Goal: Task Accomplishment & Management: Use online tool/utility

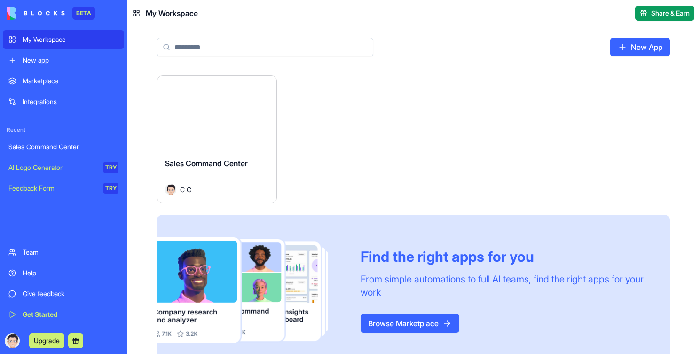
click at [224, 115] on button "Launch" at bounding box center [217, 112] width 71 height 19
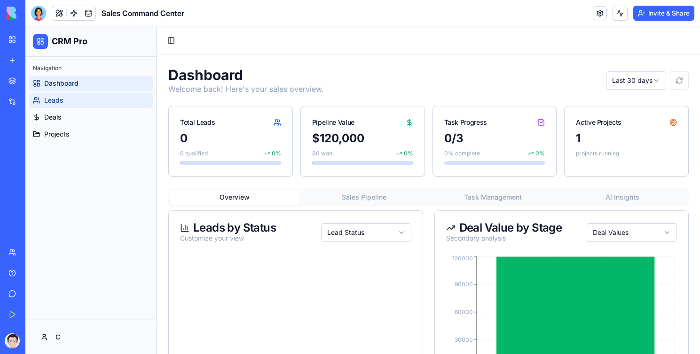
click at [87, 101] on link "Leads" at bounding box center [91, 100] width 124 height 15
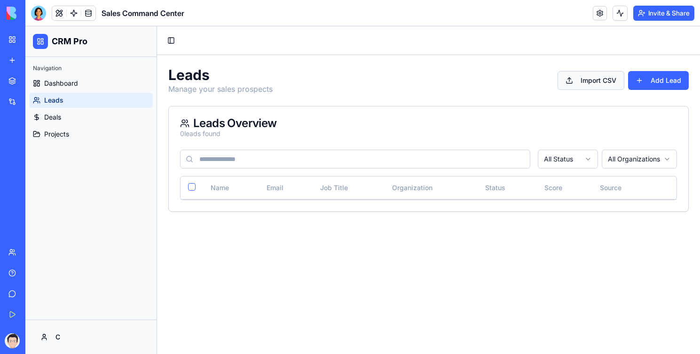
click at [580, 80] on button "Import CSV" at bounding box center [591, 80] width 67 height 19
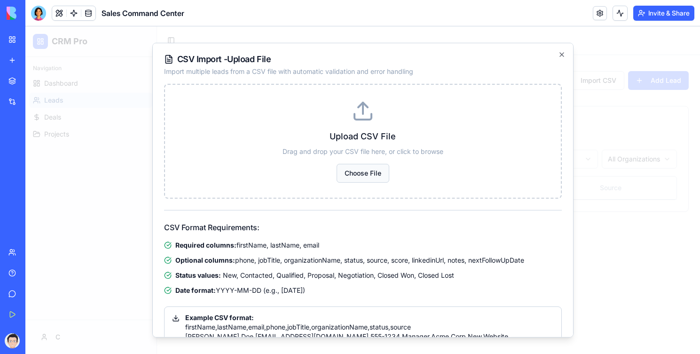
click at [354, 168] on button "Choose File" at bounding box center [363, 173] width 53 height 19
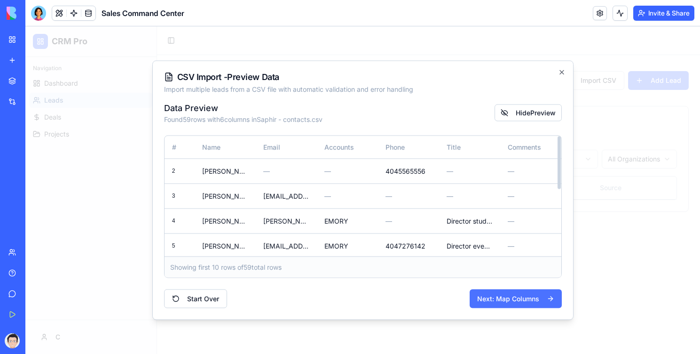
click at [493, 300] on button "Next: Map Columns" at bounding box center [516, 298] width 92 height 19
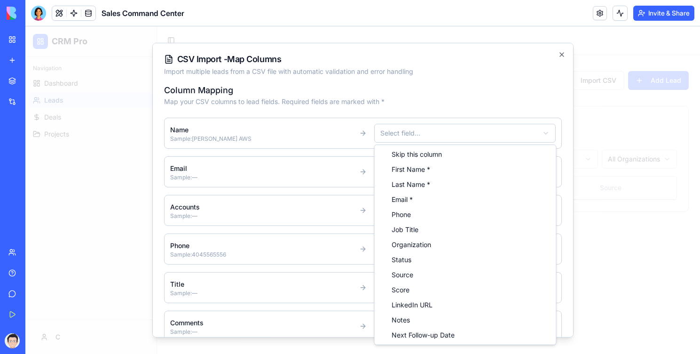
click at [420, 136] on body "CRM Pro Navigation Dashboard Leads Deals Projects C Toggle Sidebar Leads Manage…" at bounding box center [362, 189] width 675 height 327
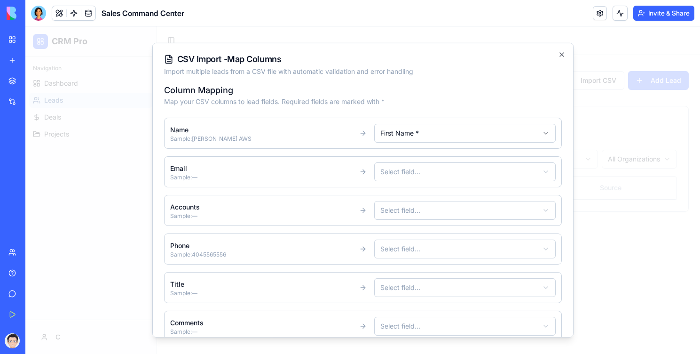
click at [402, 173] on body "CRM Pro Navigation Dashboard Leads Deals Projects C Toggle Sidebar Leads Manage…" at bounding box center [362, 189] width 675 height 327
click at [400, 159] on body "CRM Pro Navigation Dashboard Leads Deals Projects C Toggle Sidebar Leads Manage…" at bounding box center [362, 189] width 675 height 327
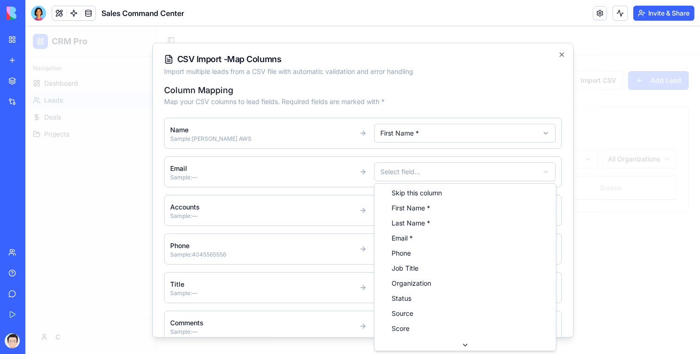
click at [398, 168] on body "CRM Pro Navigation Dashboard Leads Deals Projects C Toggle Sidebar Leads Manage…" at bounding box center [362, 189] width 675 height 327
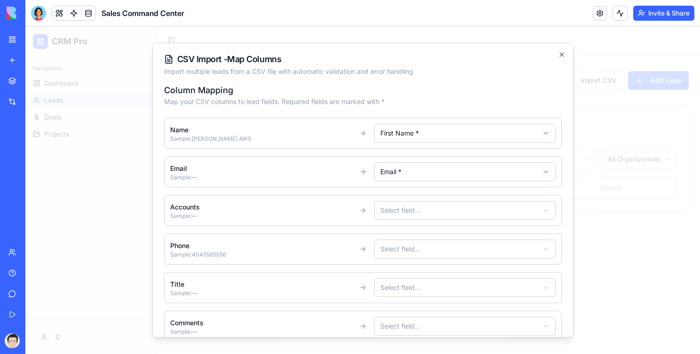
click at [405, 139] on body "CRM Pro Navigation Dashboard Leads Deals Projects C Toggle Sidebar Leads Manage…" at bounding box center [362, 189] width 675 height 327
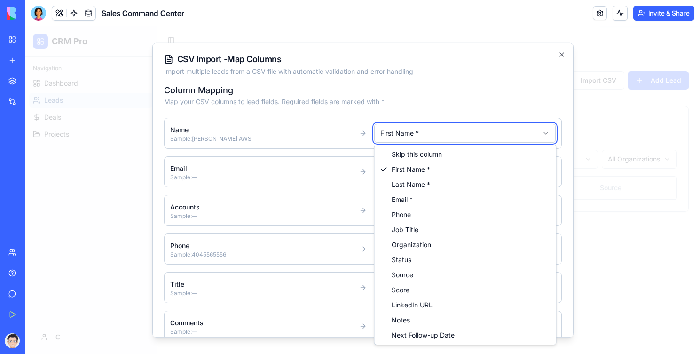
click at [416, 48] on body "CRM Pro Navigation Dashboard Leads Deals Projects C Toggle Sidebar Leads Manage…" at bounding box center [362, 189] width 675 height 327
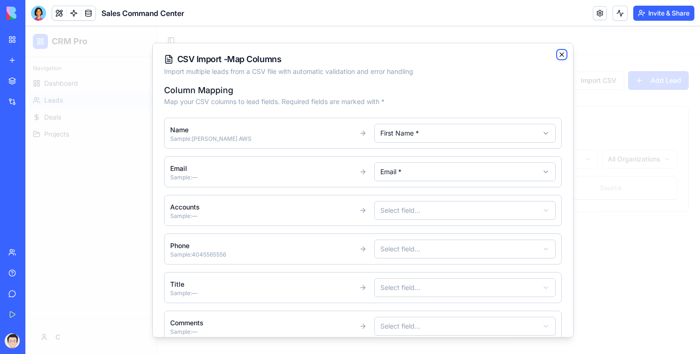
click at [564, 51] on icon "button" at bounding box center [562, 55] width 8 height 8
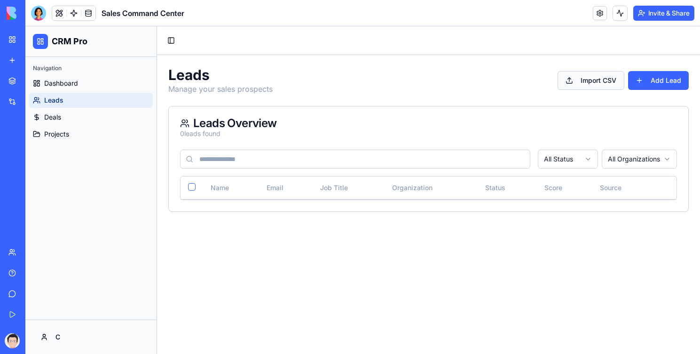
click at [595, 79] on button "Import CSV" at bounding box center [591, 80] width 67 height 19
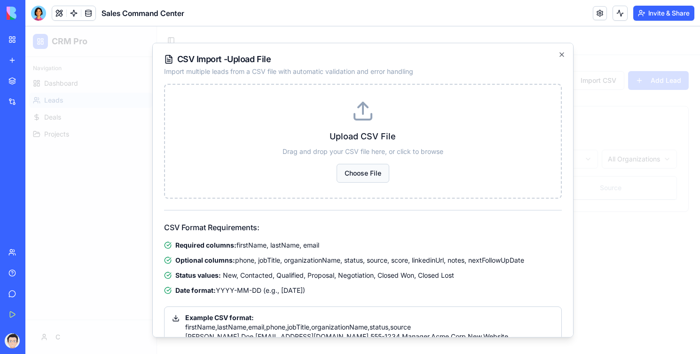
click at [353, 170] on button "Choose File" at bounding box center [363, 173] width 53 height 19
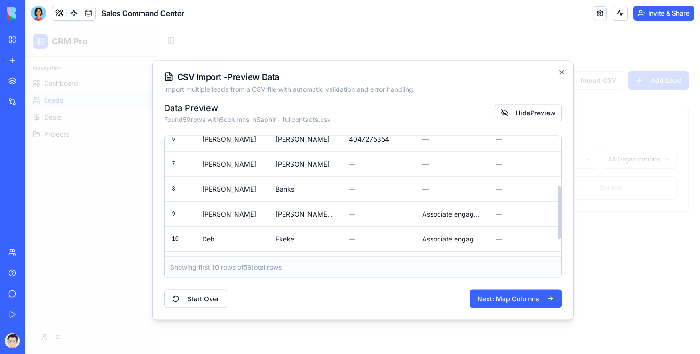
scroll to position [151, 0]
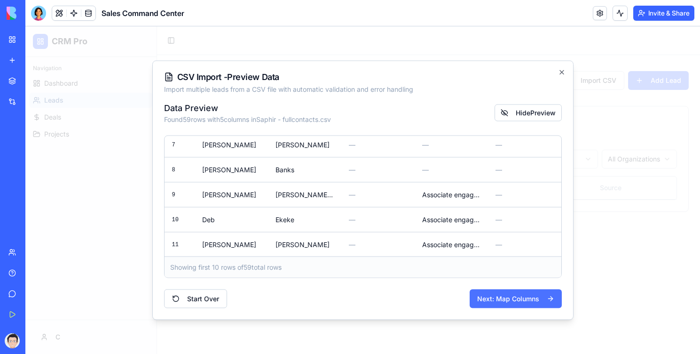
click at [505, 296] on button "Next: Map Columns" at bounding box center [516, 298] width 92 height 19
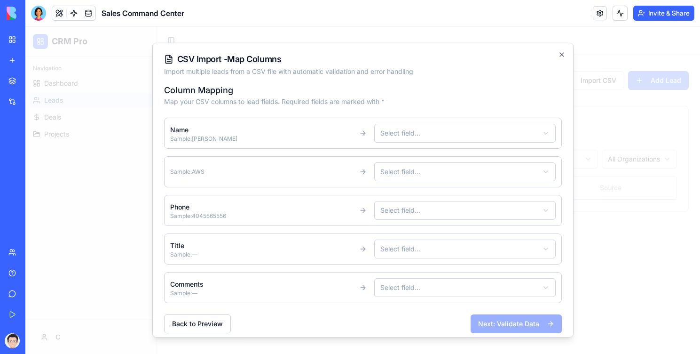
click at [400, 137] on body "CRM Pro Navigation Dashboard Leads Deals Projects C Toggle Sidebar Leads Manage…" at bounding box center [362, 189] width 675 height 327
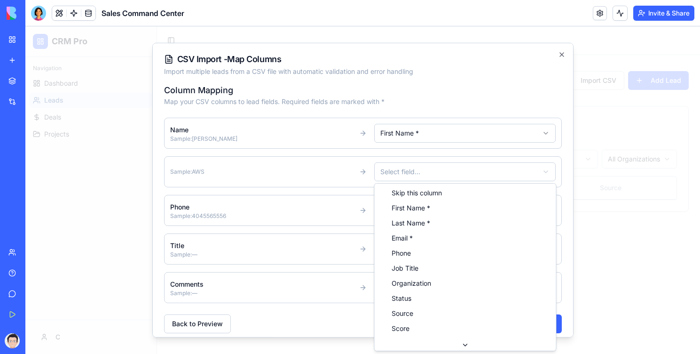
click at [411, 169] on body "CRM Pro Navigation Dashboard Leads Deals Projects C Toggle Sidebar Leads Manage…" at bounding box center [362, 189] width 675 height 327
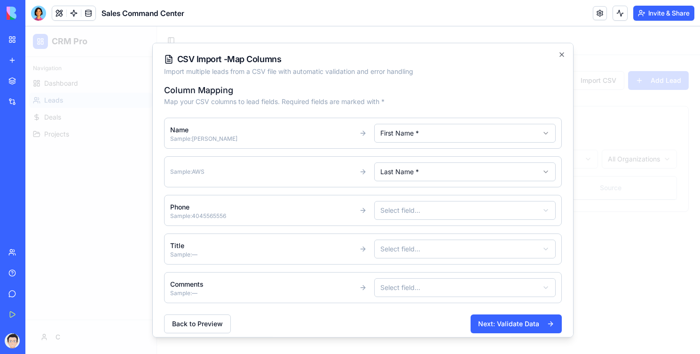
click at [422, 211] on body "CRM Pro Navigation Dashboard Leads Deals Projects C Toggle Sidebar Leads Manage…" at bounding box center [362, 189] width 675 height 327
click at [410, 246] on body "CRM Pro Navigation Dashboard Leads Deals Projects C Toggle Sidebar Leads Manage…" at bounding box center [362, 189] width 675 height 327
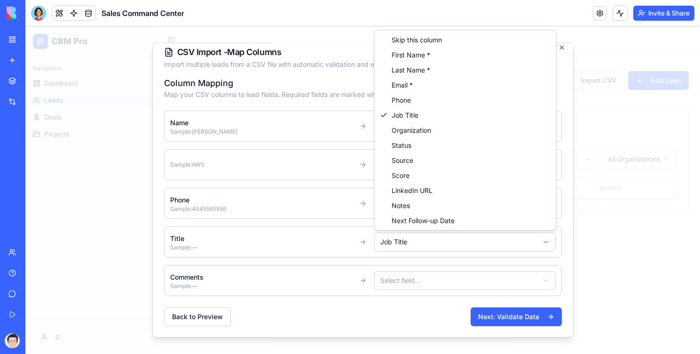
click at [401, 242] on body "CRM Pro Navigation Dashboard Leads Deals Projects C Toggle Sidebar Leads Manage…" at bounding box center [362, 189] width 675 height 327
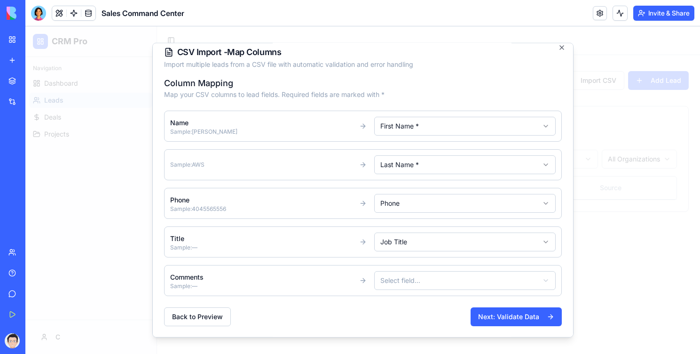
click at [393, 279] on body "CRM Pro Navigation Dashboard Leads Deals Projects C Toggle Sidebar Leads Manage…" at bounding box center [362, 189] width 675 height 327
click at [499, 313] on button "Next: Validate Data" at bounding box center [516, 316] width 91 height 19
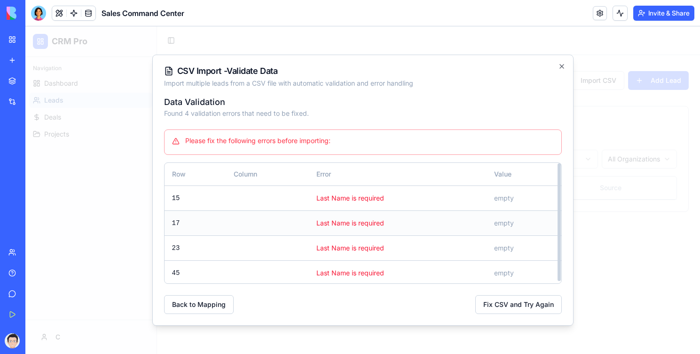
scroll to position [1, 0]
click at [191, 303] on button "Back to Mapping" at bounding box center [199, 304] width 70 height 19
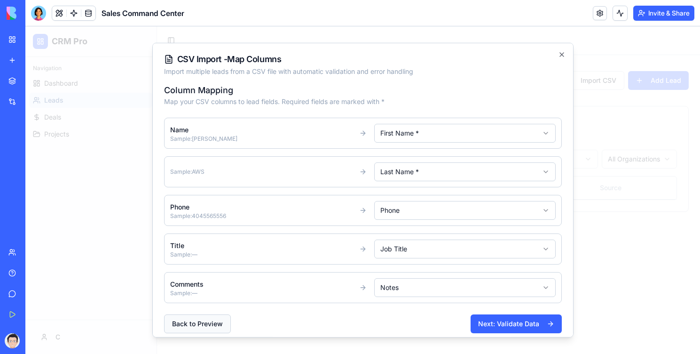
click at [192, 317] on button "Back to Preview" at bounding box center [197, 323] width 67 height 19
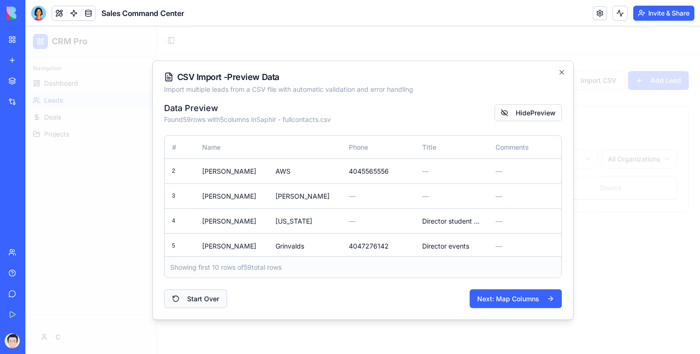
click at [204, 299] on button "Start Over" at bounding box center [195, 298] width 63 height 19
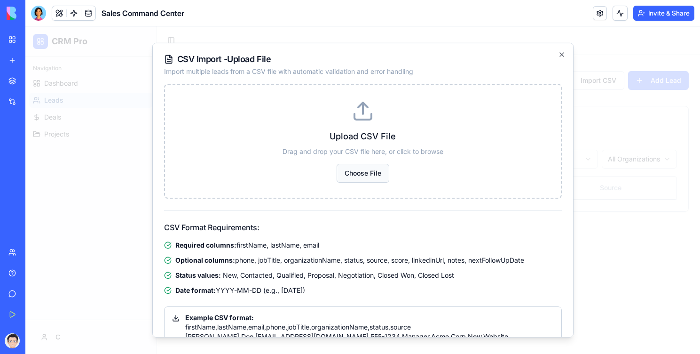
click at [371, 171] on button "Choose File" at bounding box center [363, 173] width 53 height 19
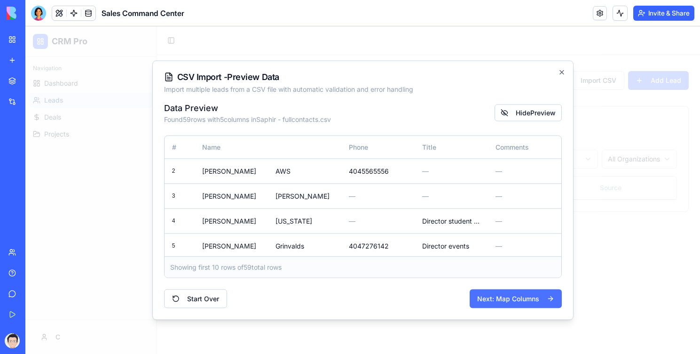
click at [489, 293] on button "Next: Map Columns" at bounding box center [516, 298] width 92 height 19
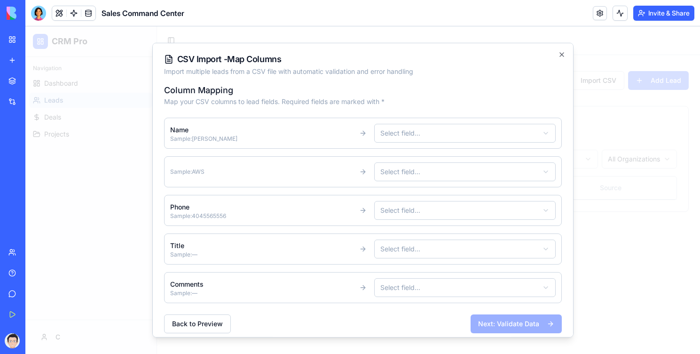
click at [454, 134] on body "CRM Pro Navigation Dashboard Leads Deals Projects C Toggle Sidebar Leads Manage…" at bounding box center [362, 189] width 675 height 327
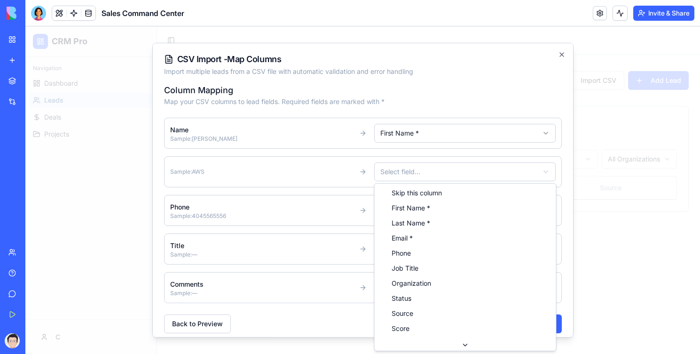
click at [440, 167] on body "CRM Pro Navigation Dashboard Leads Deals Projects C Toggle Sidebar Leads Manage…" at bounding box center [362, 189] width 675 height 327
click at [278, 164] on body "CRM Pro Navigation Dashboard Leads Deals Projects C Toggle Sidebar Leads Manage…" at bounding box center [362, 189] width 675 height 327
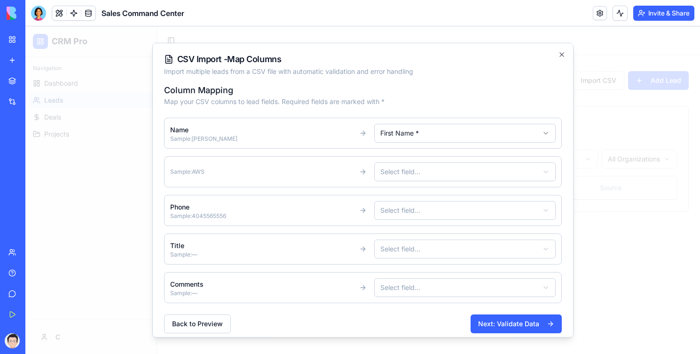
click at [395, 169] on body "CRM Pro Navigation Dashboard Leads Deals Projects C Toggle Sidebar Leads Manage…" at bounding box center [362, 189] width 675 height 327
click at [391, 206] on body "CRM Pro Navigation Dashboard Leads Deals Projects C Toggle Sidebar Leads Manage…" at bounding box center [362, 189] width 675 height 327
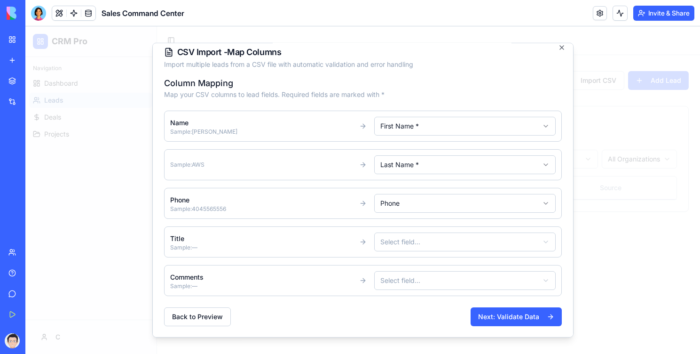
click at [397, 242] on body "CRM Pro Navigation Dashboard Leads Deals Projects C Toggle Sidebar Leads Manage…" at bounding box center [362, 189] width 675 height 327
click at [389, 278] on body "CRM Pro Navigation Dashboard Leads Deals Projects C Toggle Sidebar Leads Manage…" at bounding box center [362, 189] width 675 height 327
click at [489, 312] on button "Next: Validate Data" at bounding box center [516, 316] width 91 height 19
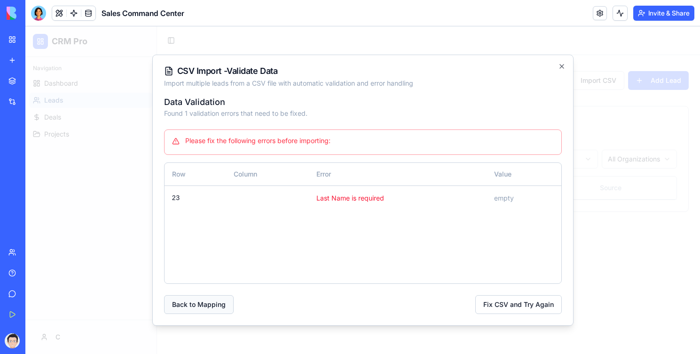
click at [188, 306] on button "Back to Mapping" at bounding box center [199, 304] width 70 height 19
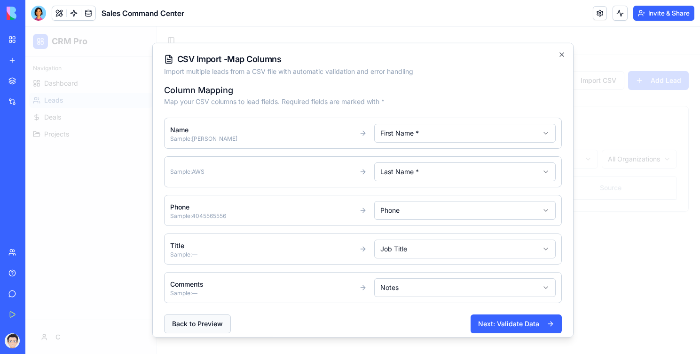
click at [185, 321] on button "Back to Preview" at bounding box center [197, 323] width 67 height 19
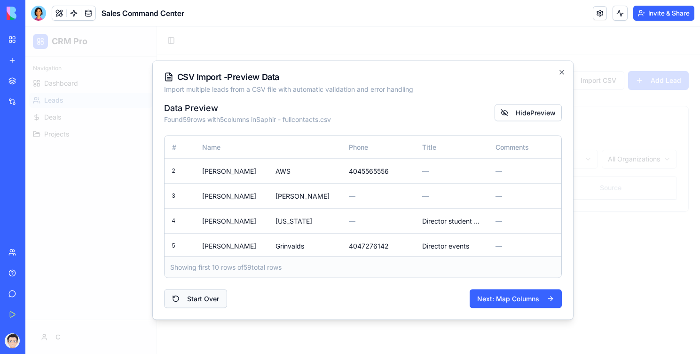
click at [198, 292] on button "Start Over" at bounding box center [195, 298] width 63 height 19
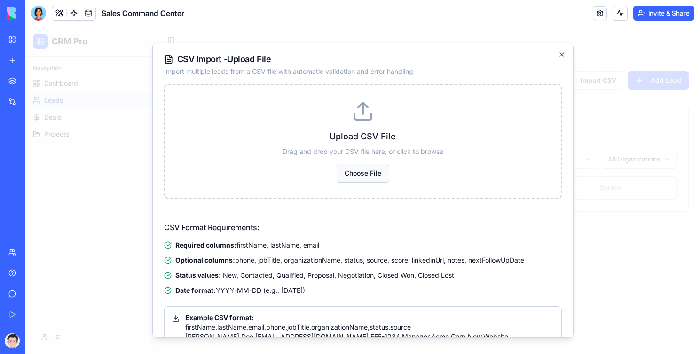
click at [351, 174] on button "Choose File" at bounding box center [363, 173] width 53 height 19
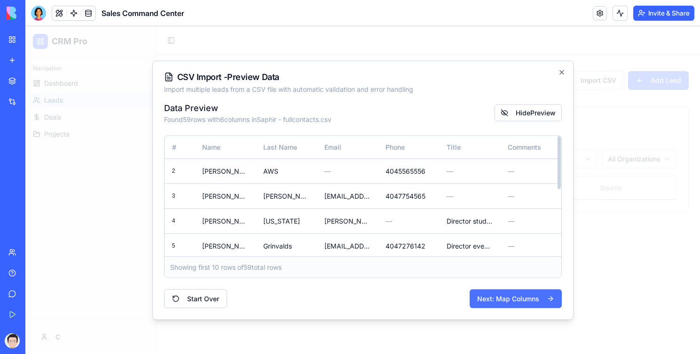
click at [490, 294] on button "Next: Map Columns" at bounding box center [516, 298] width 92 height 19
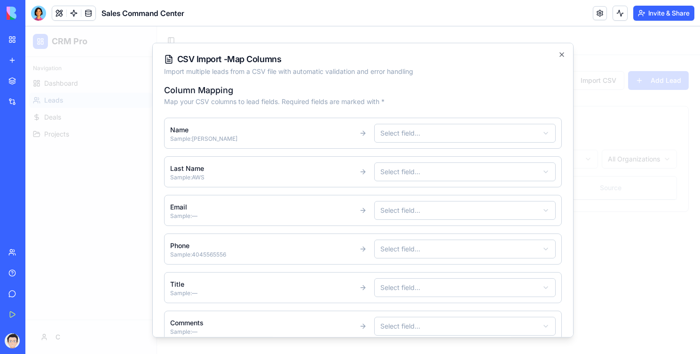
click at [439, 134] on body "CRM Pro Navigation Dashboard Leads Deals Projects C Toggle Sidebar Leads Manage…" at bounding box center [362, 189] width 675 height 327
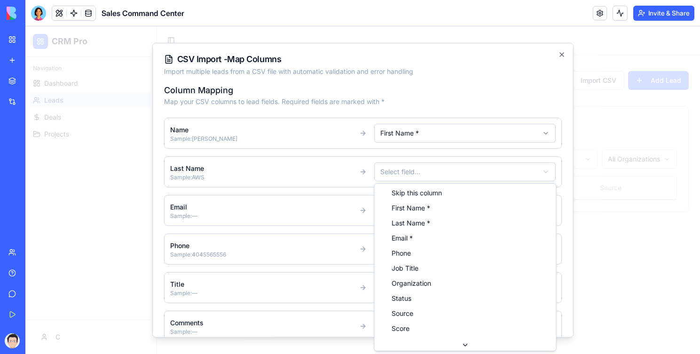
click at [411, 164] on body "CRM Pro Navigation Dashboard Leads Deals Projects C Toggle Sidebar Leads Manage…" at bounding box center [362, 189] width 675 height 327
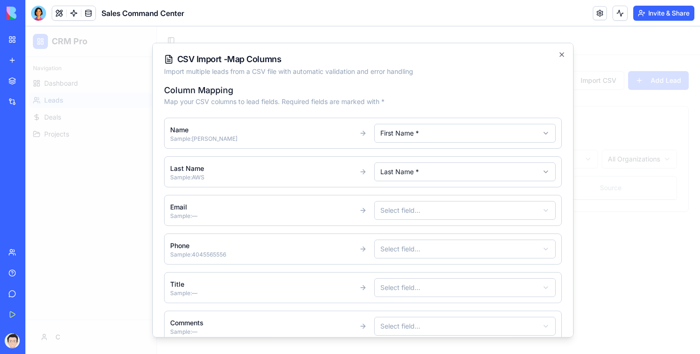
click at [410, 212] on body "CRM Pro Navigation Dashboard Leads Deals Projects C Toggle Sidebar Leads Manage…" at bounding box center [362, 189] width 675 height 327
click at [412, 247] on body "CRM Pro Navigation Dashboard Leads Deals Projects C Toggle Sidebar Leads Manage…" at bounding box center [362, 189] width 675 height 327
click at [395, 283] on body "CRM Pro Navigation Dashboard Leads Deals Projects C Toggle Sidebar Leads Manage…" at bounding box center [362, 189] width 675 height 327
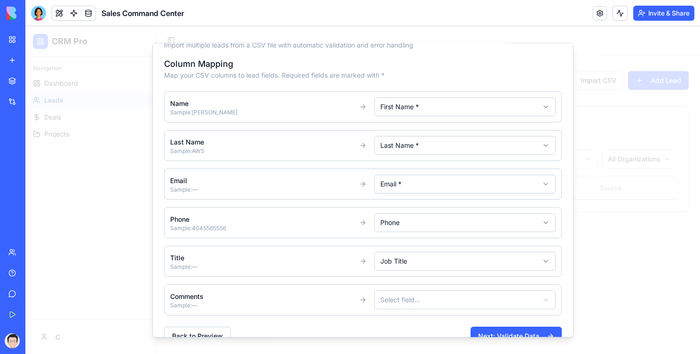
scroll to position [46, 0]
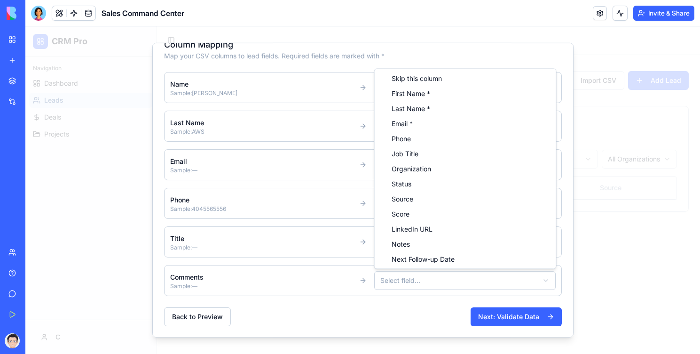
click at [388, 281] on body "CRM Pro Navigation Dashboard Leads Deals Projects C Toggle Sidebar Leads Manage…" at bounding box center [362, 189] width 675 height 327
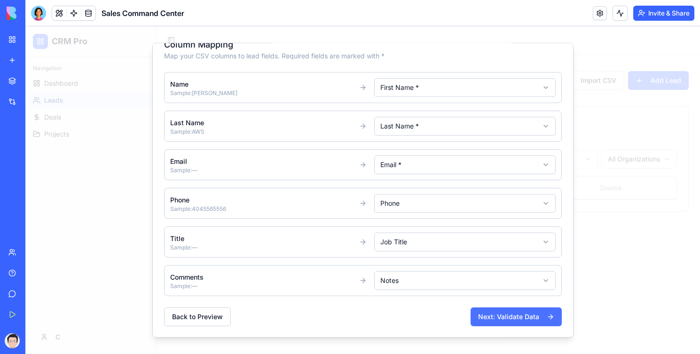
click at [494, 320] on button "Next: Validate Data" at bounding box center [516, 316] width 91 height 19
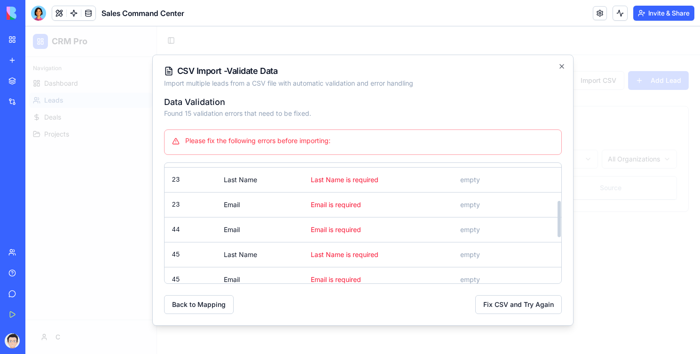
scroll to position [276, 0]
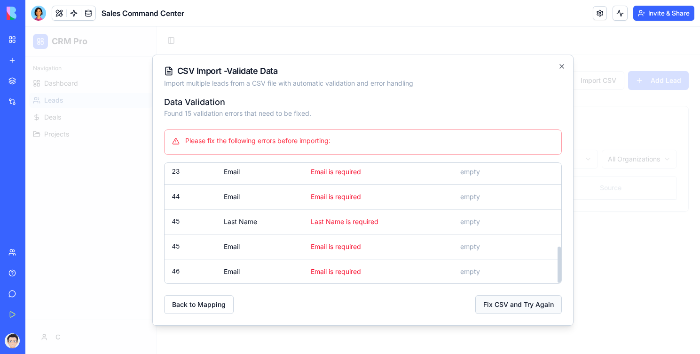
click at [514, 302] on button "Fix CSV and Try Again" at bounding box center [519, 304] width 87 height 19
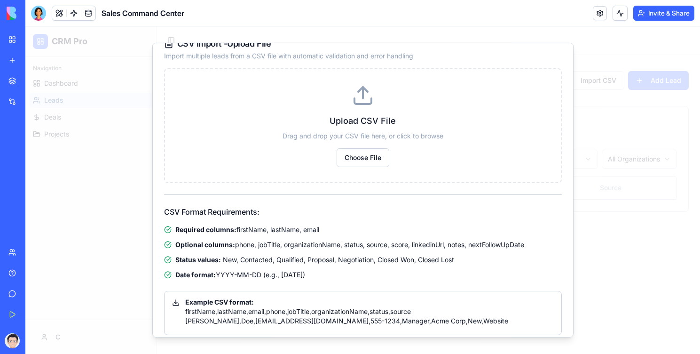
scroll to position [24, 0]
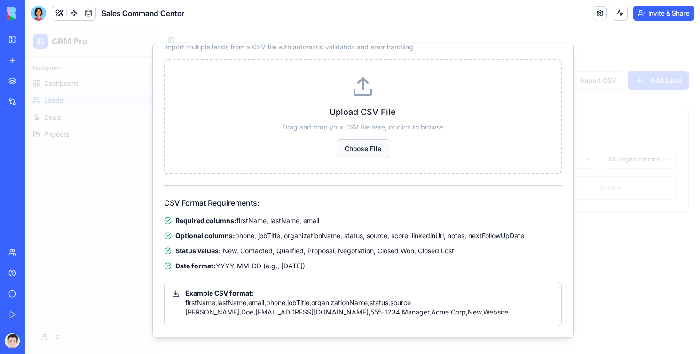
click at [363, 151] on button "Choose File" at bounding box center [363, 148] width 53 height 19
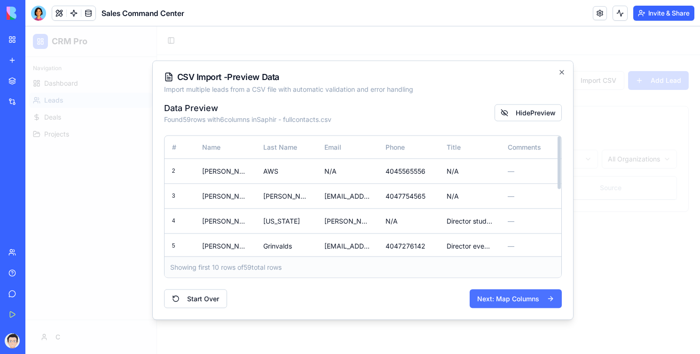
click at [492, 292] on button "Next: Map Columns" at bounding box center [516, 298] width 92 height 19
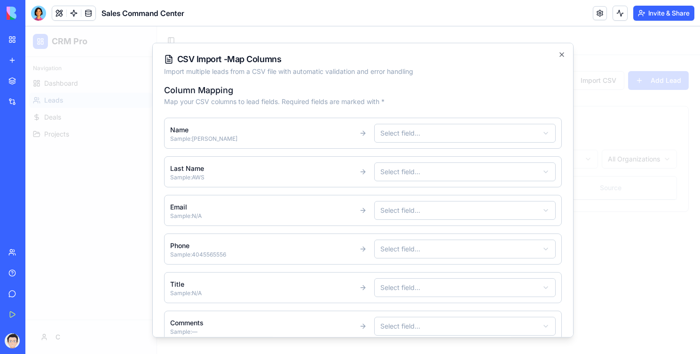
click at [430, 136] on body "CRM Pro Navigation Dashboard Leads Deals Projects C Toggle Sidebar Leads Manage…" at bounding box center [362, 189] width 675 height 327
click at [417, 168] on body "CRM Pro Navigation Dashboard Leads Deals Projects C Toggle Sidebar Leads Manage…" at bounding box center [362, 189] width 675 height 327
click at [405, 209] on body "CRM Pro Navigation Dashboard Leads Deals Projects C Toggle Sidebar Leads Manage…" at bounding box center [362, 189] width 675 height 327
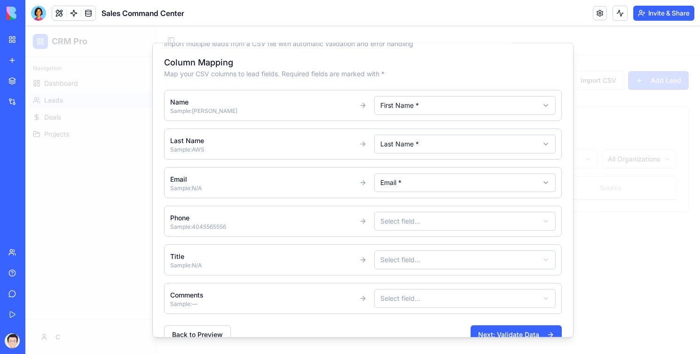
scroll to position [46, 0]
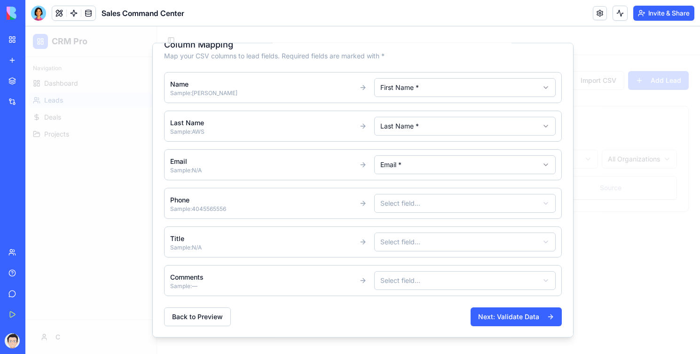
click at [423, 201] on body "CRM Pro Navigation Dashboard Leads Deals Projects C Toggle Sidebar Leads Manage…" at bounding box center [362, 189] width 675 height 327
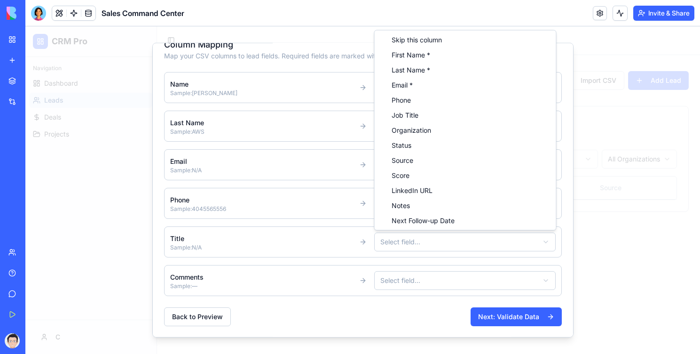
click at [394, 239] on body "CRM Pro Navigation Dashboard Leads Deals Projects C Toggle Sidebar Leads Manage…" at bounding box center [362, 189] width 675 height 327
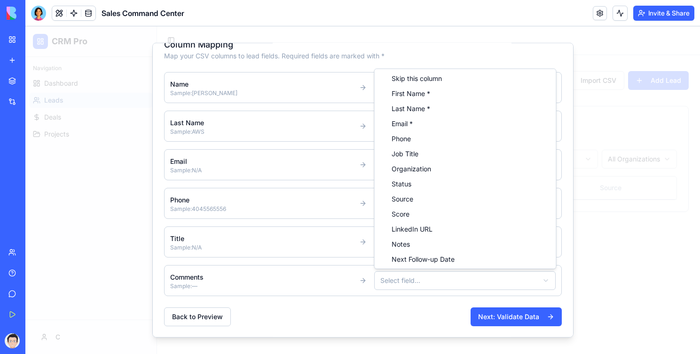
click at [401, 280] on body "CRM Pro Navigation Dashboard Leads Deals Projects C Toggle Sidebar Leads Manage…" at bounding box center [362, 189] width 675 height 327
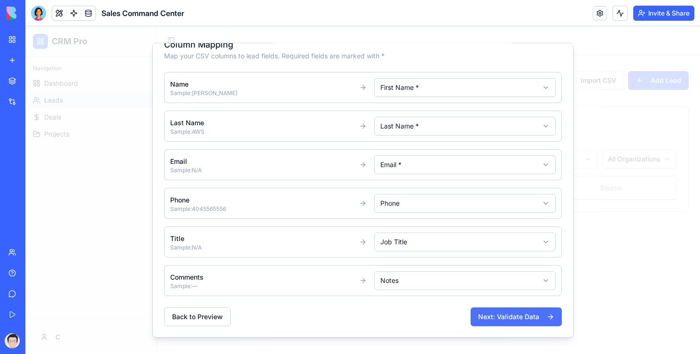
click at [496, 319] on button "Next: Validate Data" at bounding box center [516, 316] width 91 height 19
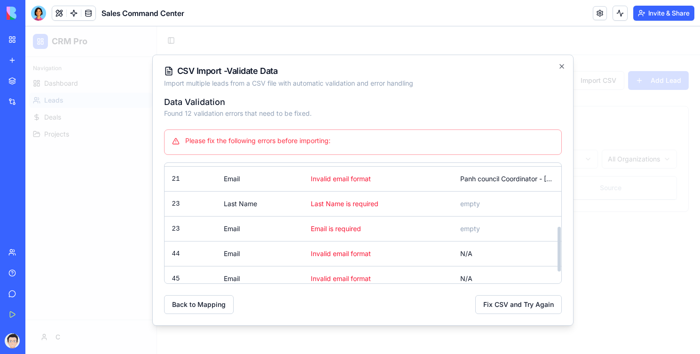
scroll to position [171, 0]
click at [101, 236] on div at bounding box center [362, 189] width 675 height 327
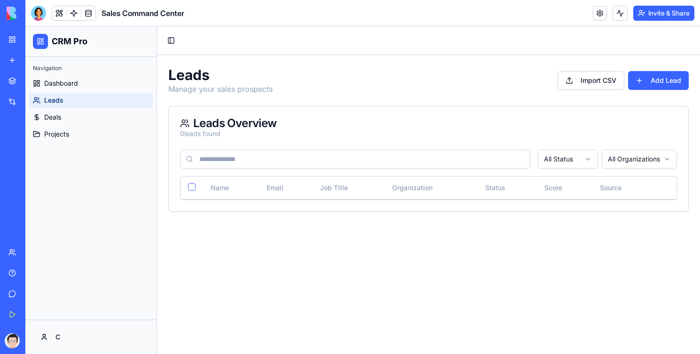
click at [31, 39] on div "My Workspace" at bounding box center [29, 39] width 12 height 9
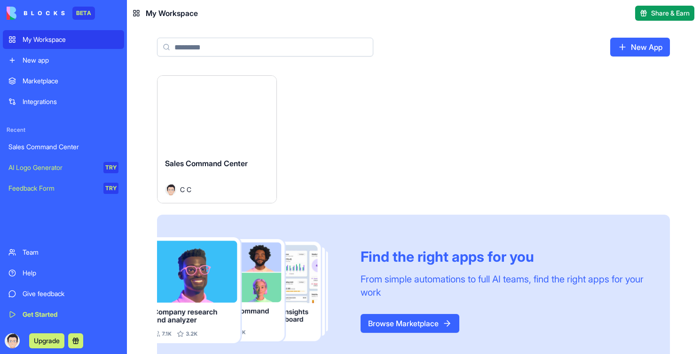
click at [267, 85] on html "BETA My Workspace New app Marketplace Integrations Recent Sales Command Center …" at bounding box center [350, 177] width 700 height 354
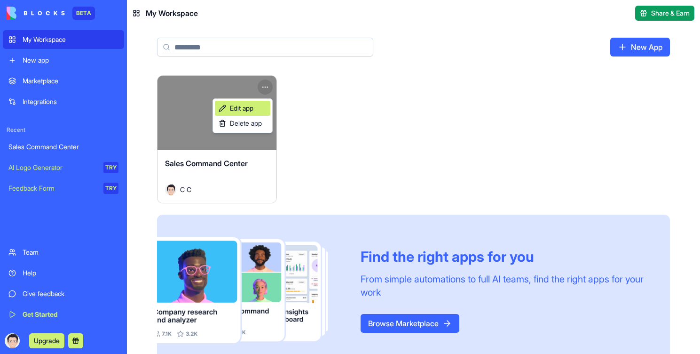
click at [255, 104] on link "Edit app" at bounding box center [243, 108] width 56 height 15
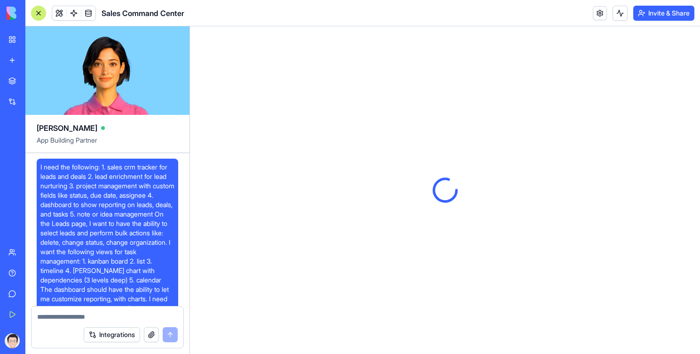
scroll to position [3585, 0]
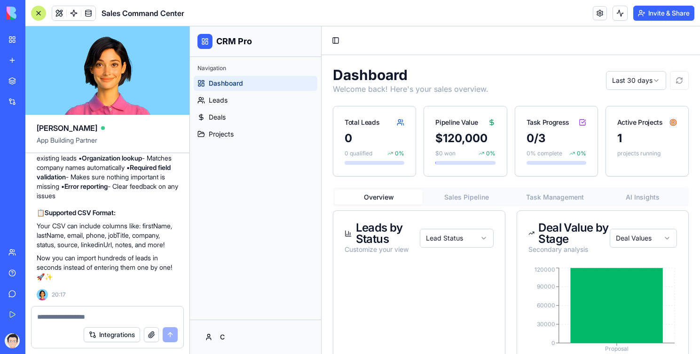
click at [94, 316] on textarea at bounding box center [107, 316] width 141 height 9
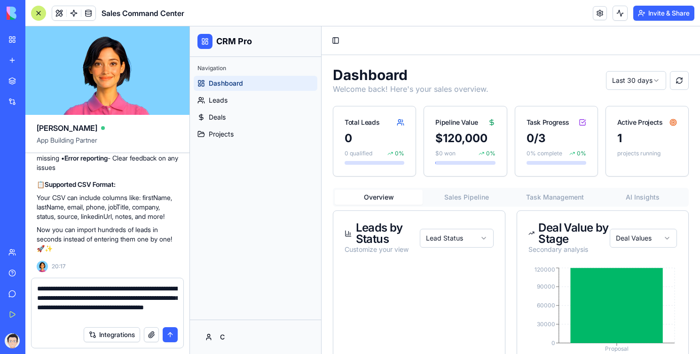
type textarea "**********"
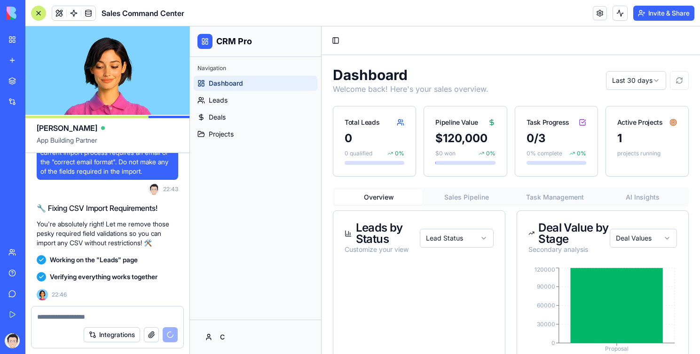
scroll to position [4088, 0]
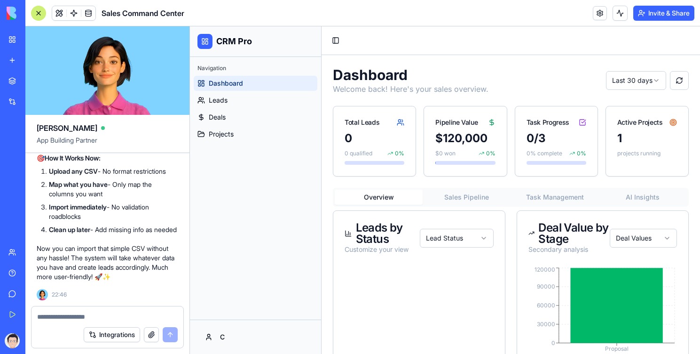
click at [16, 35] on link "My Workspace" at bounding box center [22, 39] width 38 height 19
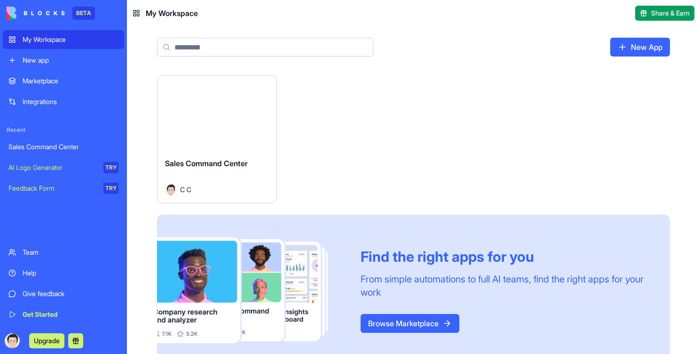
click at [237, 118] on button "Launch" at bounding box center [217, 112] width 71 height 19
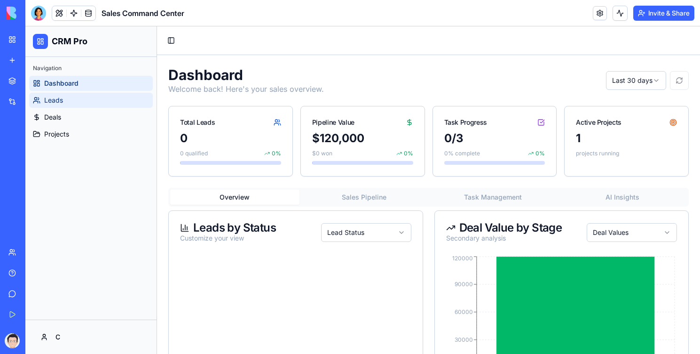
click at [69, 100] on link "Leads" at bounding box center [91, 100] width 124 height 15
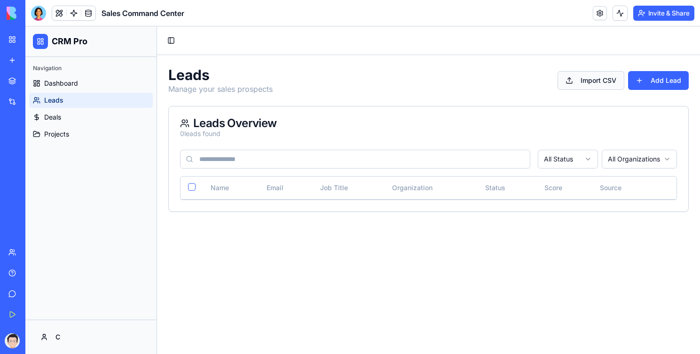
click at [593, 83] on button "Import CSV" at bounding box center [591, 80] width 67 height 19
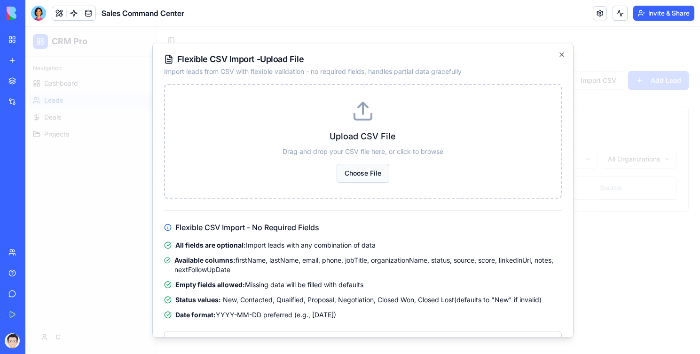
click at [352, 167] on button "Choose File" at bounding box center [363, 173] width 53 height 19
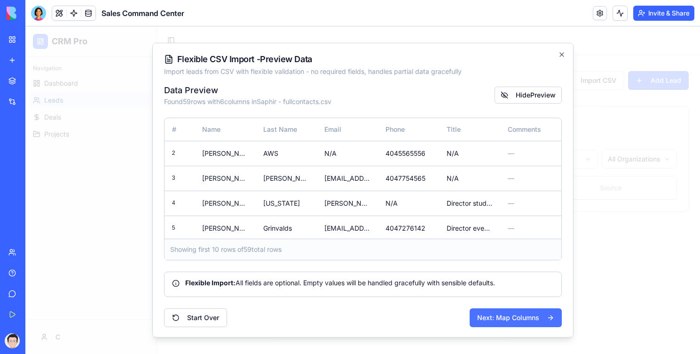
click at [494, 314] on button "Next: Map Columns" at bounding box center [516, 317] width 92 height 19
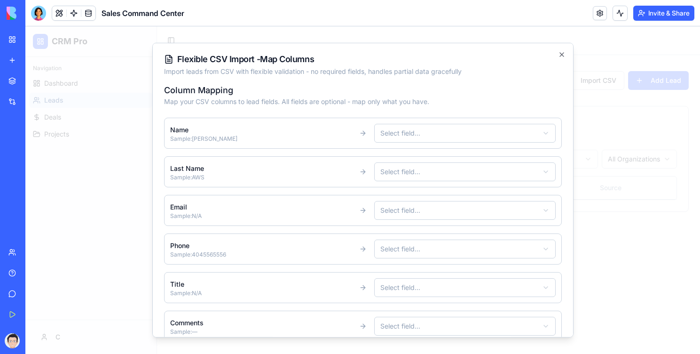
click at [421, 136] on body "CRM Pro Navigation Dashboard Leads Deals Projects C Toggle Sidebar Leads Manage…" at bounding box center [362, 189] width 675 height 327
click at [411, 165] on body "CRM Pro Navigation Dashboard Leads Deals Projects C Toggle Sidebar Leads Manage…" at bounding box center [362, 189] width 675 height 327
click at [398, 213] on body "CRM Pro Navigation Dashboard Leads Deals Projects C Toggle Sidebar Leads Manage…" at bounding box center [362, 189] width 675 height 327
click at [387, 242] on body "CRM Pro Navigation Dashboard Leads Deals Projects C Toggle Sidebar Leads Manage…" at bounding box center [362, 189] width 675 height 327
click at [416, 289] on body "CRM Pro Navigation Dashboard Leads Deals Projects C Toggle Sidebar Leads Manage…" at bounding box center [362, 189] width 675 height 327
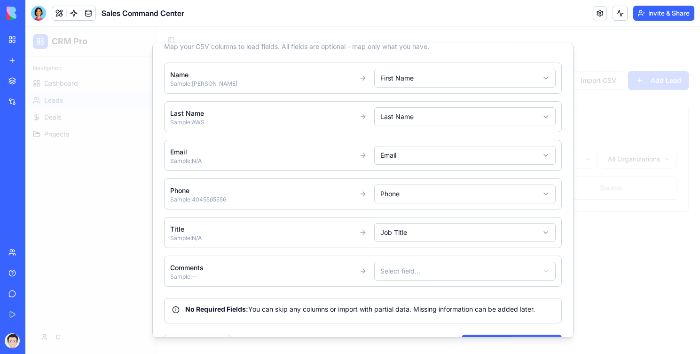
scroll to position [82, 0]
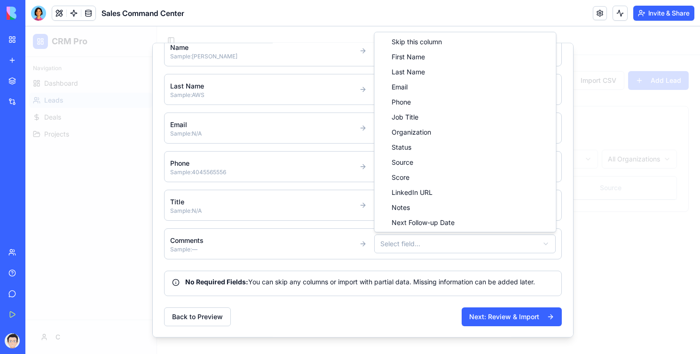
click at [423, 246] on body "CRM Pro Navigation Dashboard Leads Deals Projects C Toggle Sidebar Leads Manage…" at bounding box center [362, 189] width 675 height 327
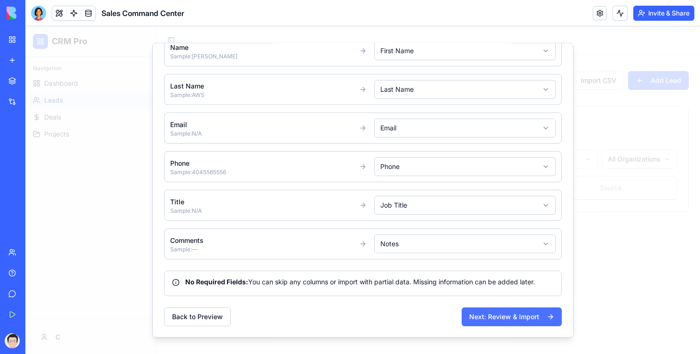
click at [481, 313] on button "Next: Review & Import" at bounding box center [512, 316] width 100 height 19
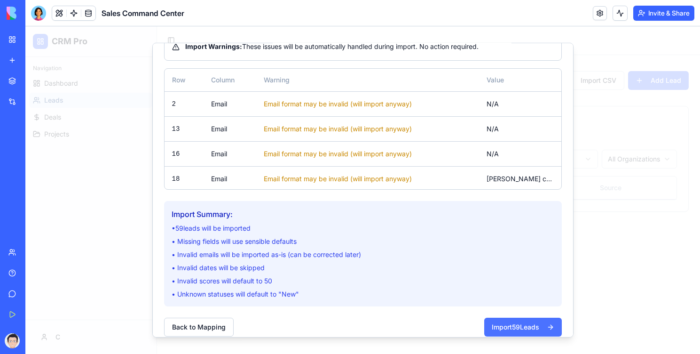
click at [499, 326] on button "Import 59 Leads" at bounding box center [523, 326] width 78 height 19
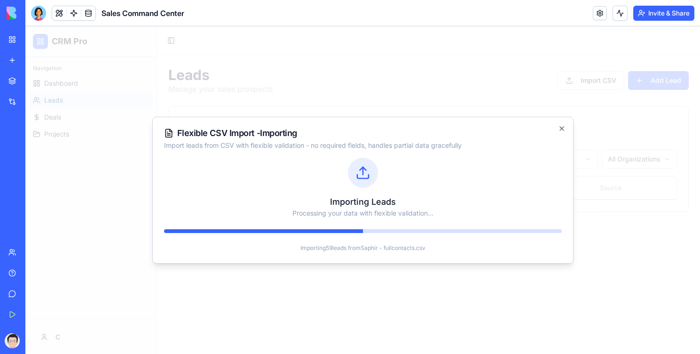
scroll to position [0, 0]
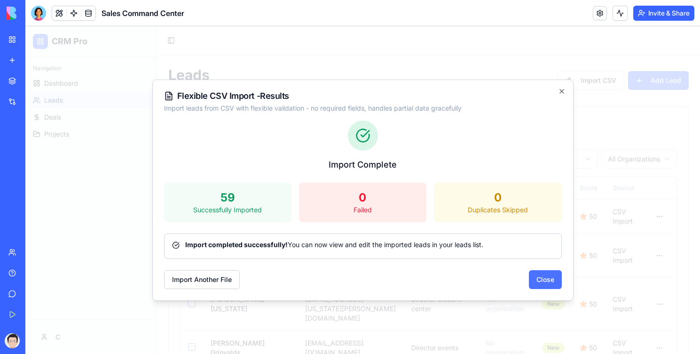
click at [543, 280] on button "Close" at bounding box center [545, 279] width 33 height 19
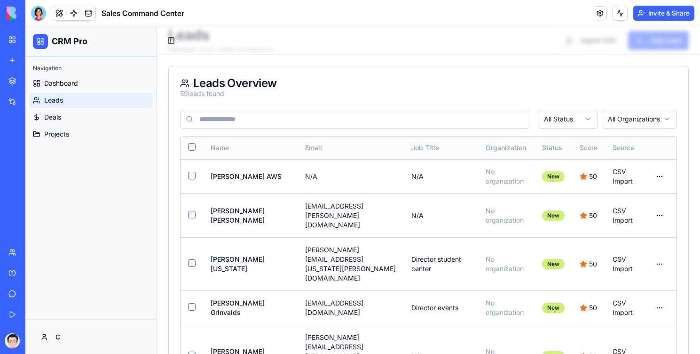
scroll to position [40, 0]
click at [589, 179] on span "50" at bounding box center [593, 175] width 8 height 9
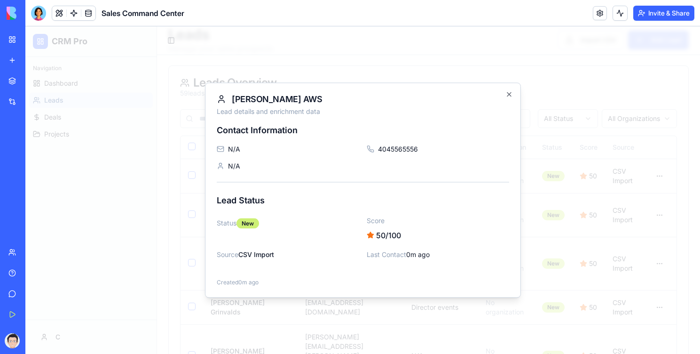
click at [384, 232] on span "50 /100" at bounding box center [388, 235] width 25 height 11
click at [496, 205] on h3 "Lead Status" at bounding box center [363, 200] width 293 height 13
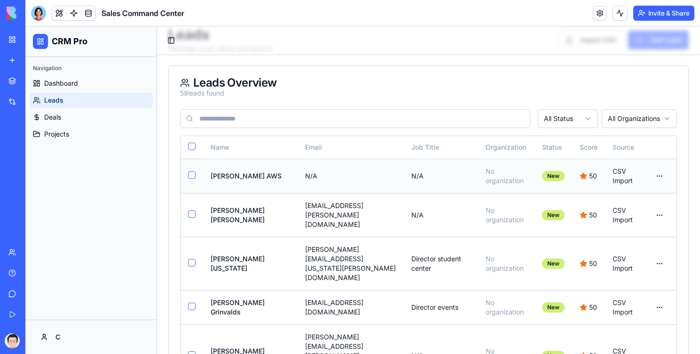
click at [356, 172] on td "N/A" at bounding box center [351, 176] width 106 height 34
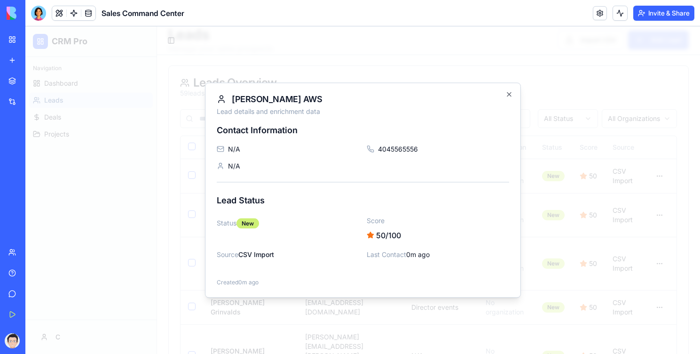
click at [388, 236] on span "50 /100" at bounding box center [388, 235] width 25 height 11
click at [510, 98] on icon "button" at bounding box center [510, 95] width 8 height 8
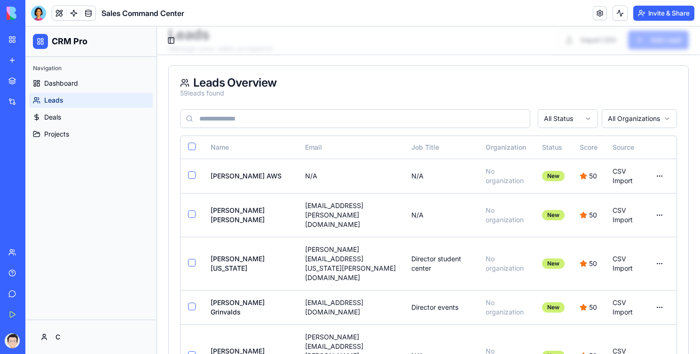
click at [541, 101] on div "Leads Overview 59 leads found" at bounding box center [429, 87] width 520 height 43
click at [535, 97] on div "Leads Overview 59 leads found" at bounding box center [428, 87] width 497 height 21
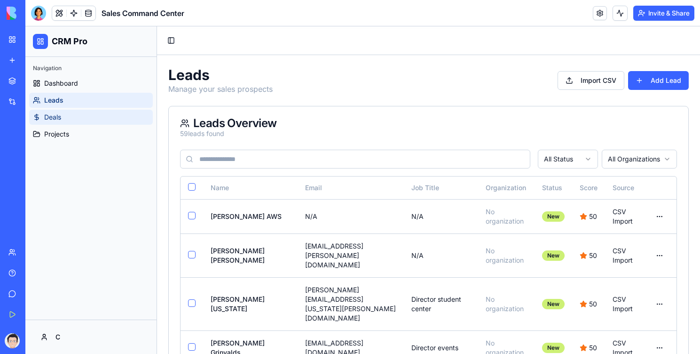
click at [100, 119] on link "Deals" at bounding box center [91, 117] width 124 height 15
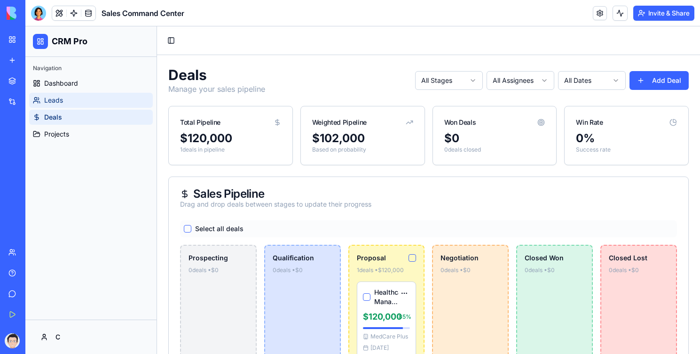
click at [105, 99] on link "Leads" at bounding box center [91, 100] width 124 height 15
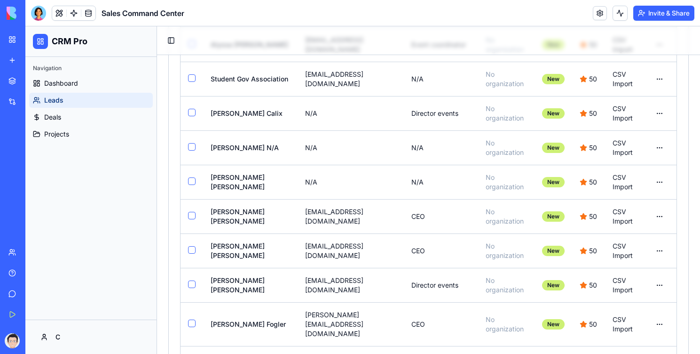
scroll to position [1998, 0]
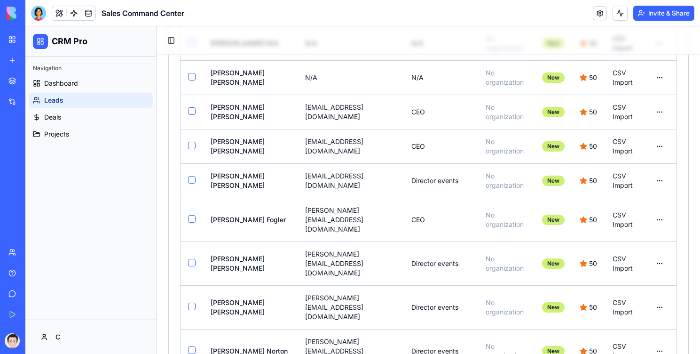
click at [647, 271] on div "Edit Lead Enrich Data Delete" at bounding box center [637, 275] width 63 height 54
click at [626, 264] on div "Edit Lead" at bounding box center [638, 257] width 58 height 15
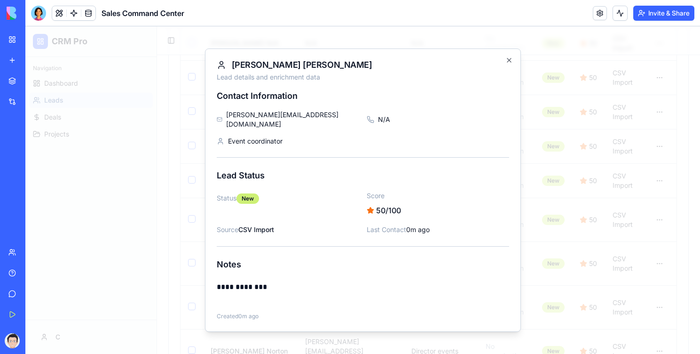
click at [269, 121] on span "[PERSON_NAME][EMAIL_ADDRESS][DOMAIN_NAME]" at bounding box center [292, 119] width 133 height 19
click at [511, 63] on icon "button" at bounding box center [510, 60] width 8 height 8
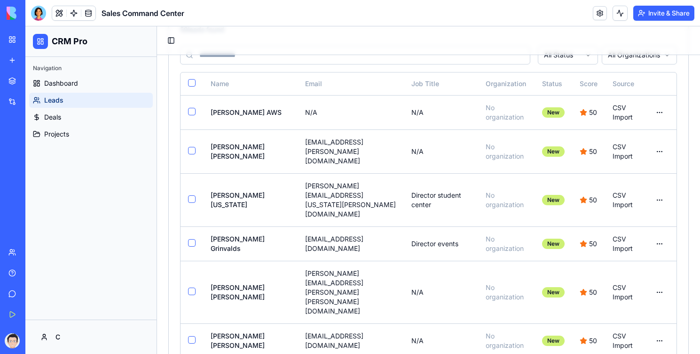
scroll to position [0, 0]
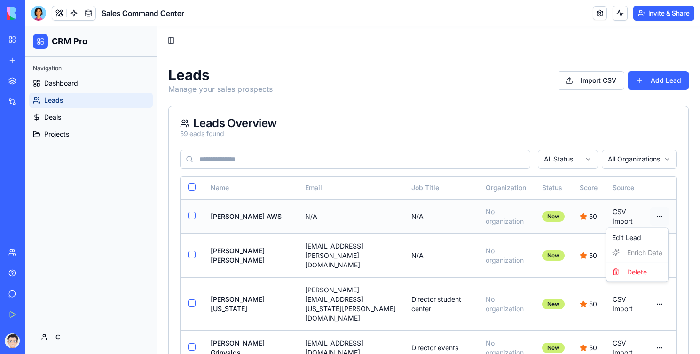
click at [633, 232] on div "Edit Lead" at bounding box center [638, 237] width 58 height 15
click at [634, 237] on div "Edit Lead" at bounding box center [638, 237] width 58 height 15
click at [85, 119] on link "Deals" at bounding box center [91, 117] width 124 height 15
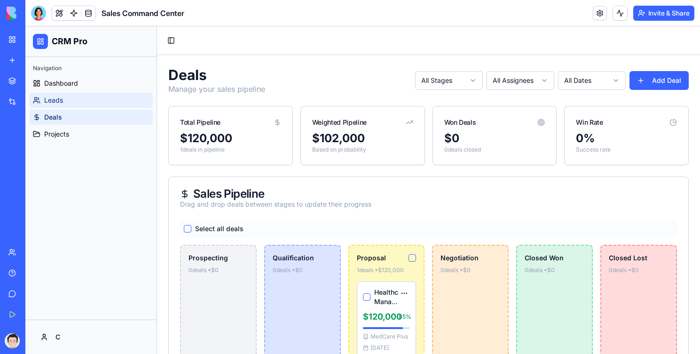
click at [91, 102] on link "Leads" at bounding box center [91, 100] width 124 height 15
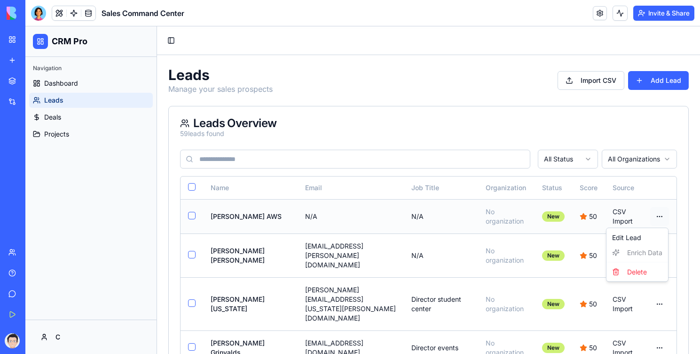
click at [630, 236] on div "Edit Lead" at bounding box center [638, 237] width 58 height 15
click at [499, 91] on div "Leads Manage your sales prospects Import CSV Add Lead" at bounding box center [428, 80] width 521 height 28
click at [595, 9] on link at bounding box center [600, 13] width 14 height 14
click at [251, 210] on td "[PERSON_NAME] AWS" at bounding box center [250, 216] width 95 height 34
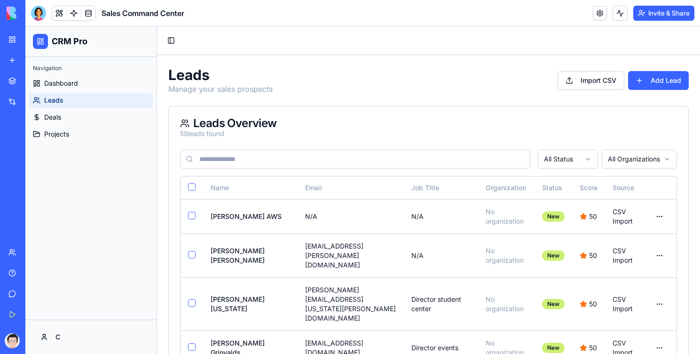
click at [35, 42] on div "My Workspace" at bounding box center [29, 39] width 12 height 9
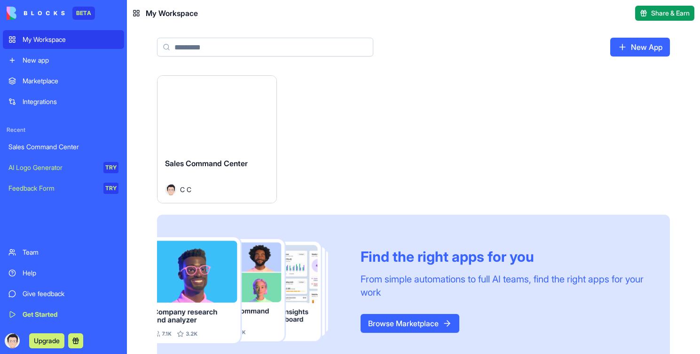
click at [263, 86] on html "BETA My Workspace New app Marketplace Integrations Recent Sales Command Center …" at bounding box center [350, 177] width 700 height 354
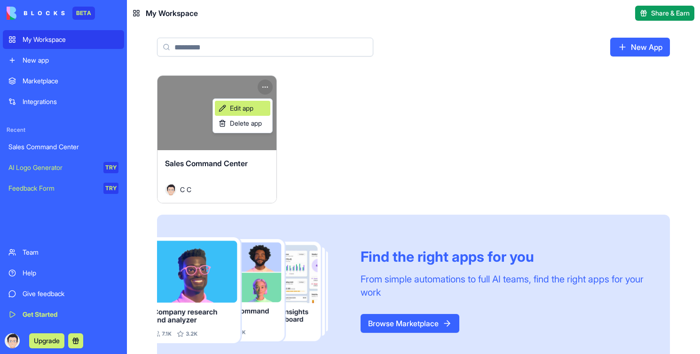
click at [248, 107] on span "Edit app" at bounding box center [242, 107] width 24 height 9
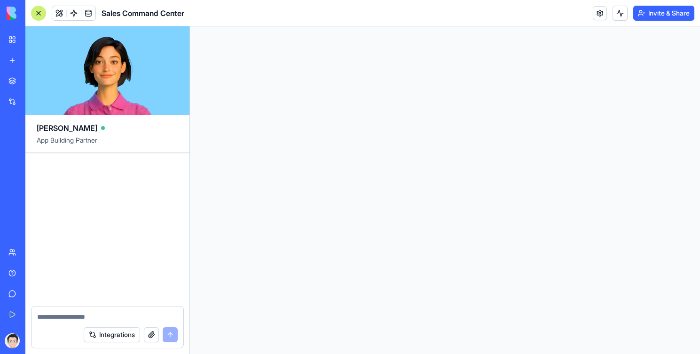
scroll to position [4088, 0]
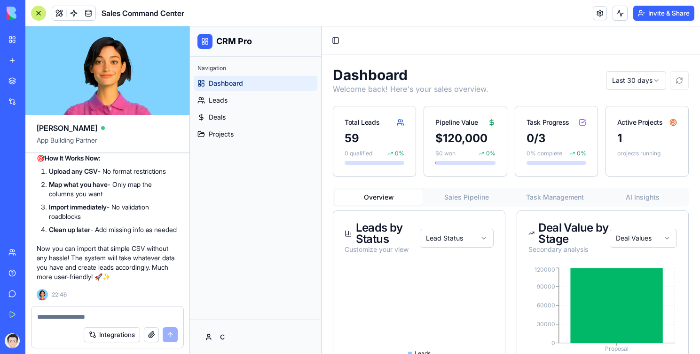
click at [103, 313] on textarea at bounding box center [107, 316] width 141 height 9
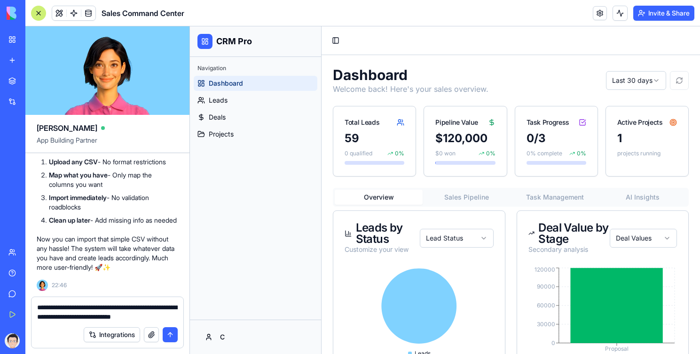
type textarea "**********"
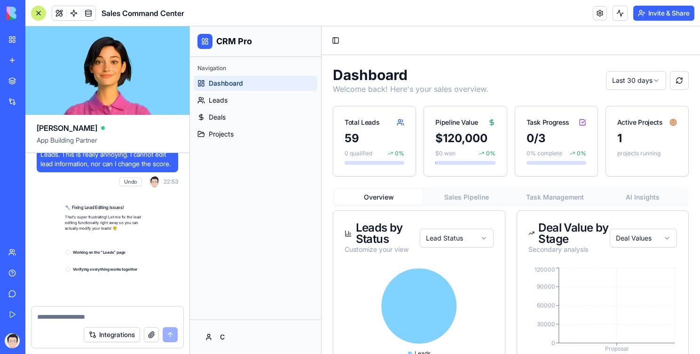
scroll to position [4535, 0]
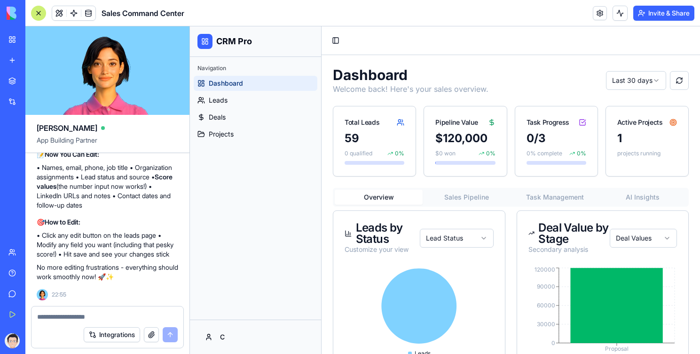
click at [13, 44] on link "My Workspace" at bounding box center [22, 39] width 38 height 19
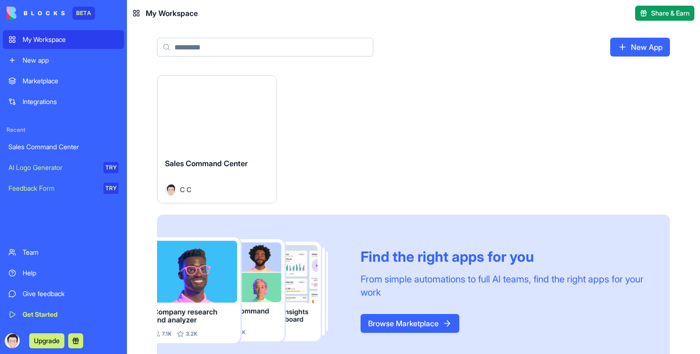
click at [213, 101] on div "Launch" at bounding box center [217, 113] width 119 height 74
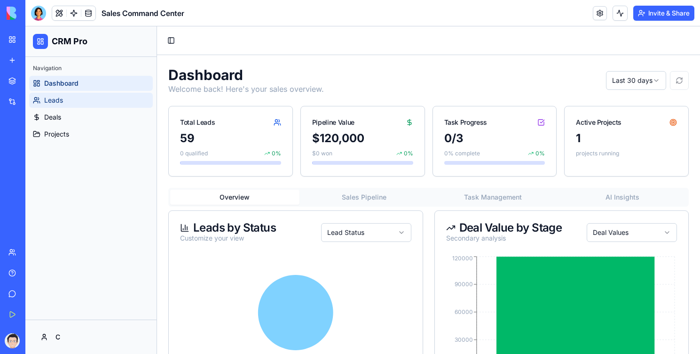
click at [93, 102] on link "Leads" at bounding box center [91, 100] width 124 height 15
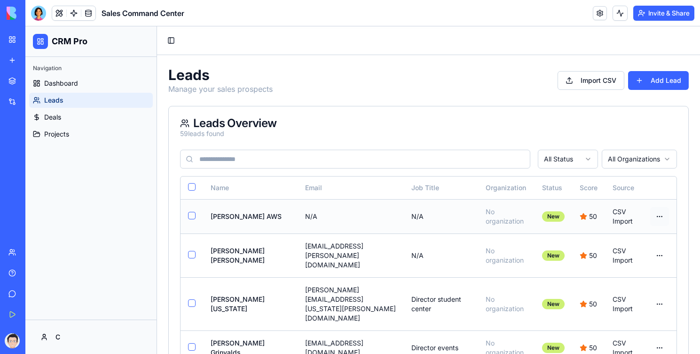
click at [636, 232] on div "Edit Lead" at bounding box center [638, 237] width 58 height 15
click at [637, 234] on div "Edit Lead" at bounding box center [638, 237] width 58 height 15
click at [373, 214] on td "N/A" at bounding box center [351, 216] width 106 height 34
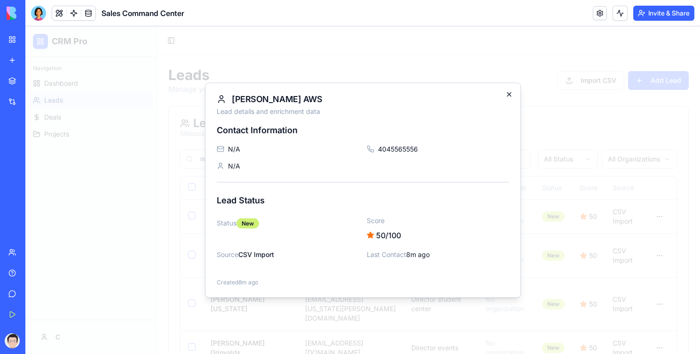
click at [508, 97] on icon "button" at bounding box center [510, 95] width 8 height 8
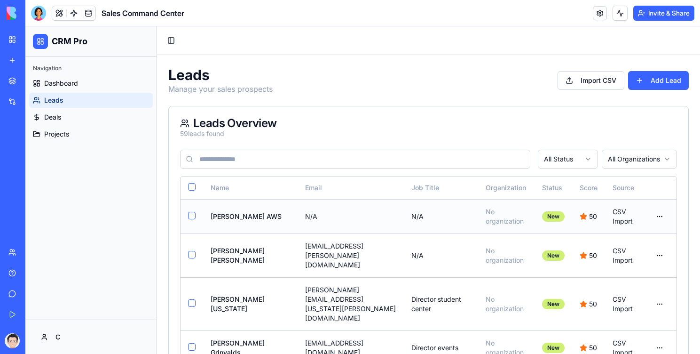
click at [345, 215] on td "N/A" at bounding box center [351, 216] width 106 height 34
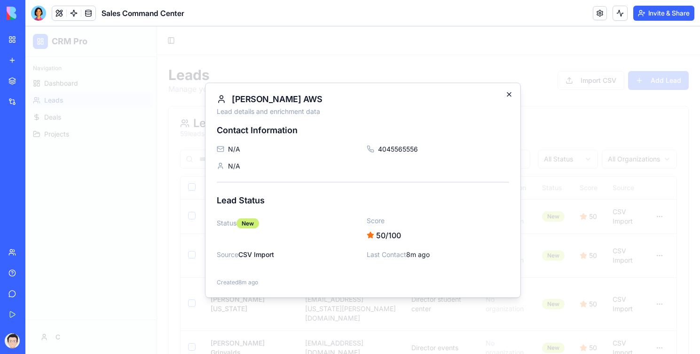
click at [513, 91] on icon "button" at bounding box center [510, 95] width 8 height 8
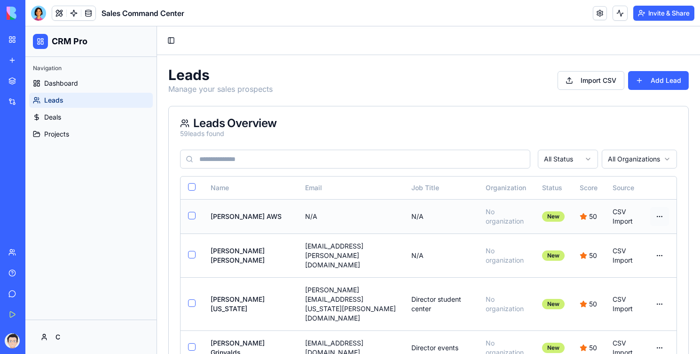
click at [638, 251] on div "Edit Lead Enrich Data Delete" at bounding box center [637, 255] width 63 height 54
click at [101, 111] on link "Deals" at bounding box center [91, 117] width 124 height 15
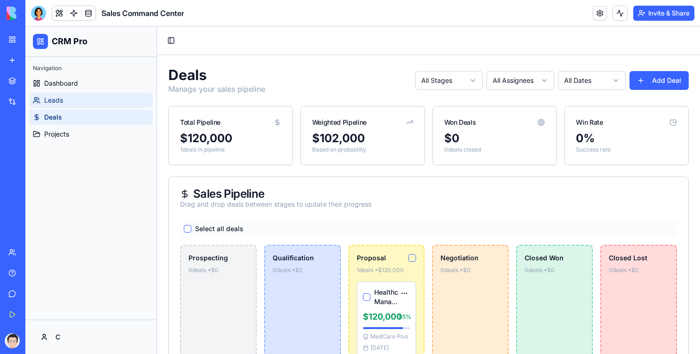
click at [106, 102] on link "Leads" at bounding box center [91, 100] width 124 height 15
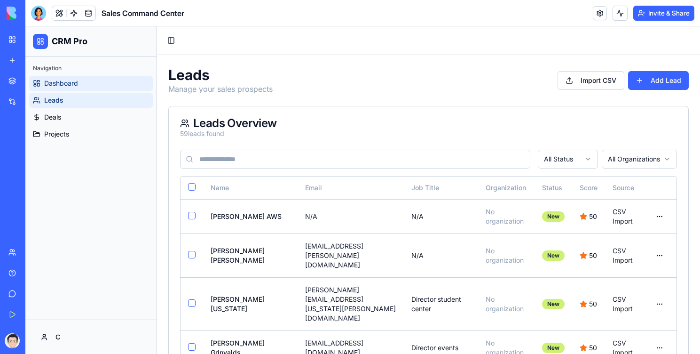
click at [85, 87] on link "Dashboard" at bounding box center [91, 83] width 124 height 15
